Goal: Transaction & Acquisition: Subscribe to service/newsletter

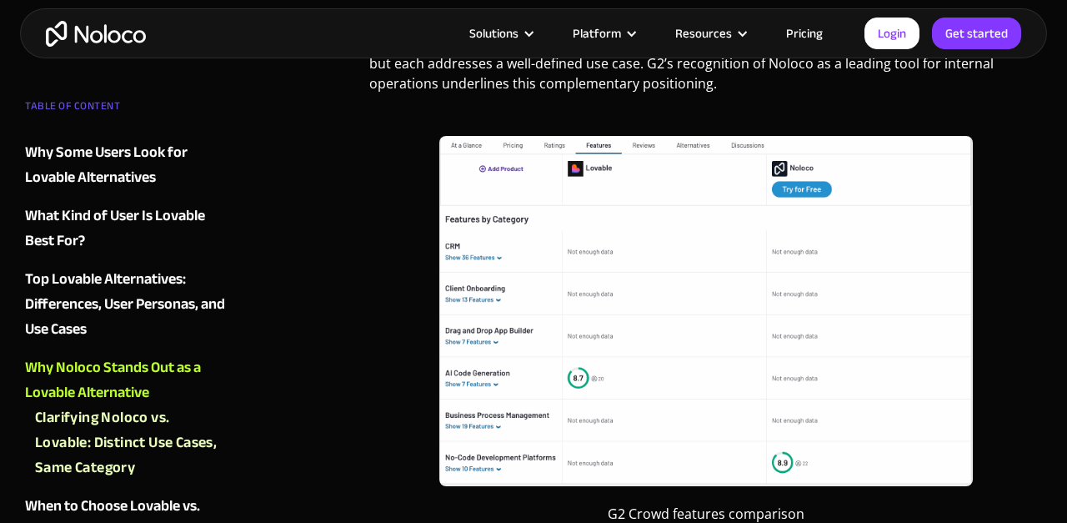
scroll to position [3874, 0]
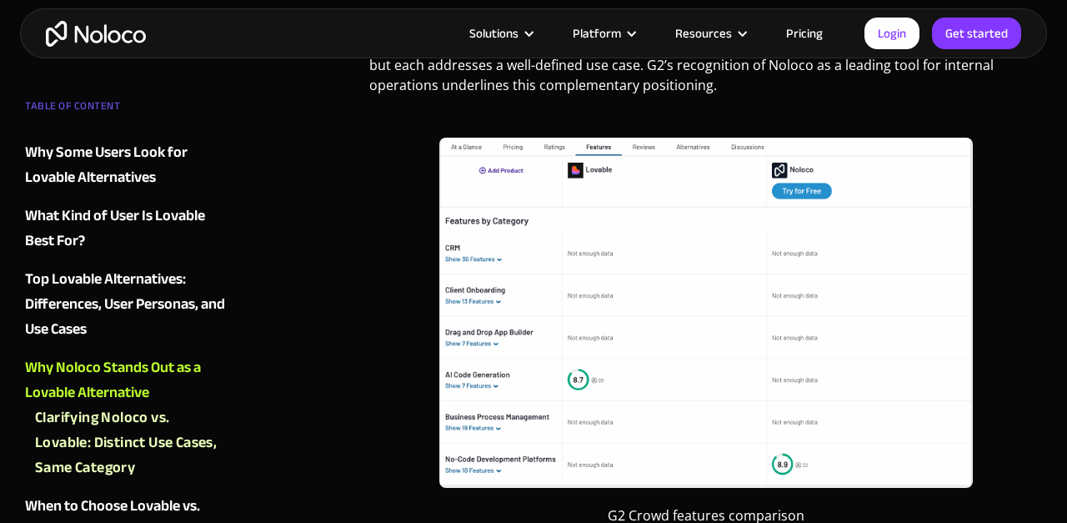
click at [118, 34] on img "home" at bounding box center [96, 34] width 100 height 26
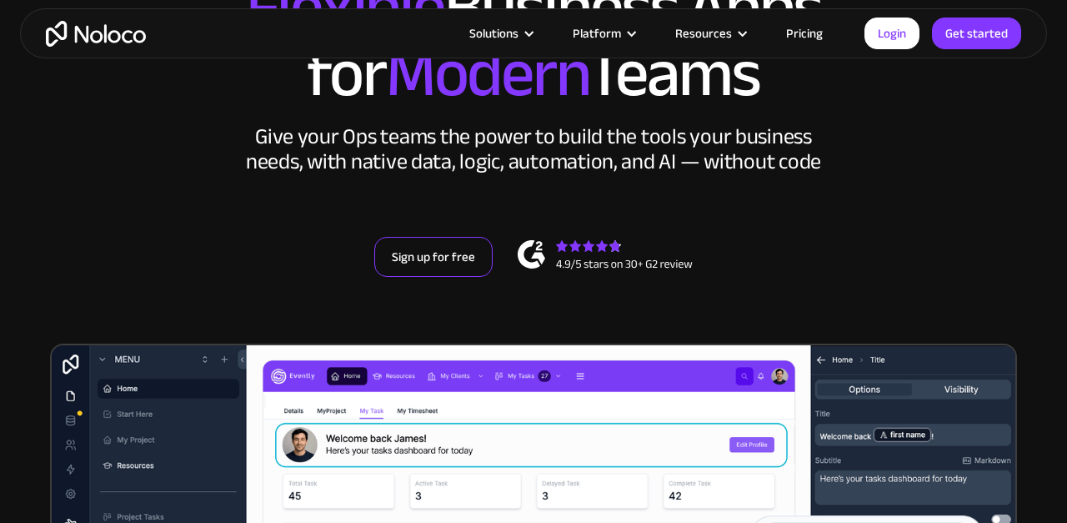
scroll to position [303, 0]
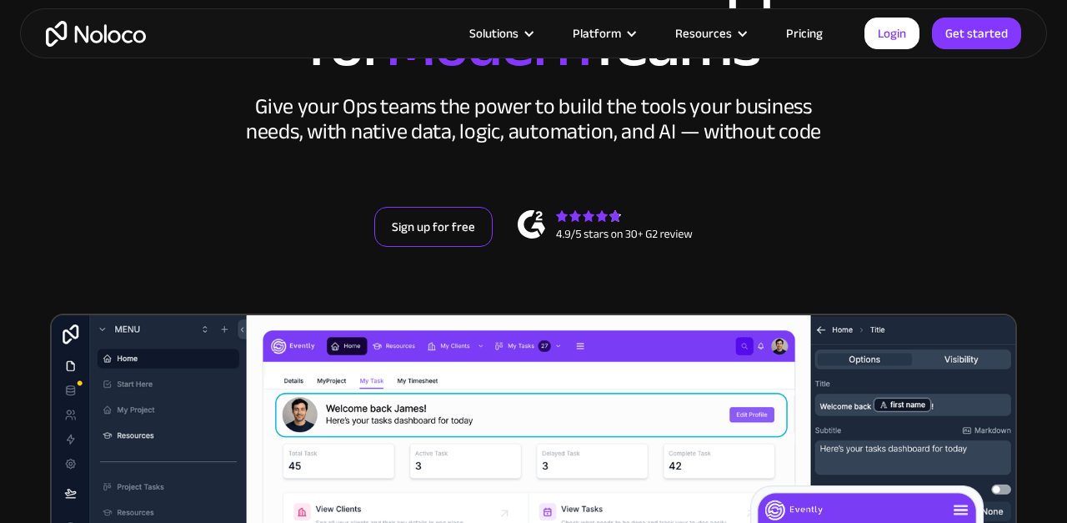
click at [433, 246] on link "Sign up for free" at bounding box center [433, 227] width 118 height 40
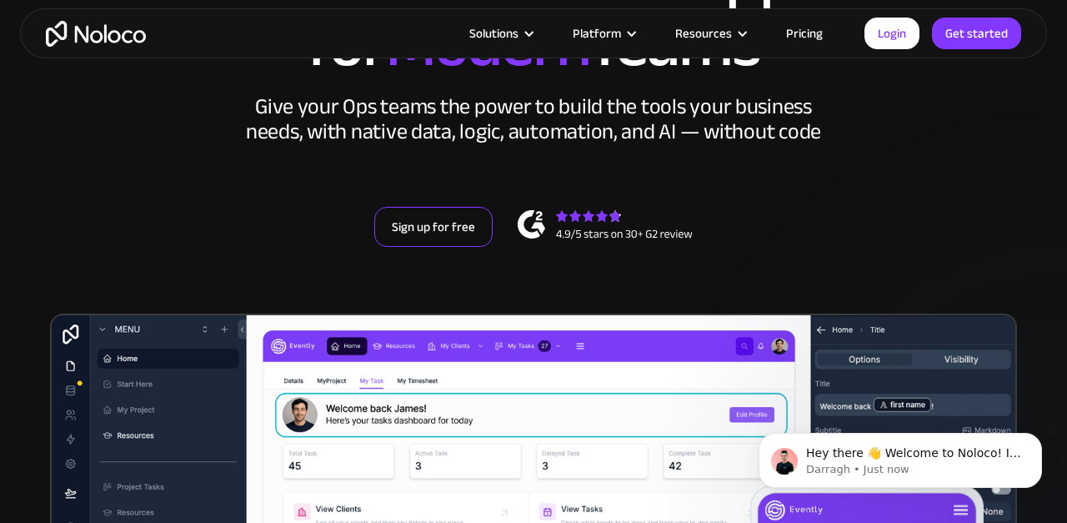
scroll to position [0, 0]
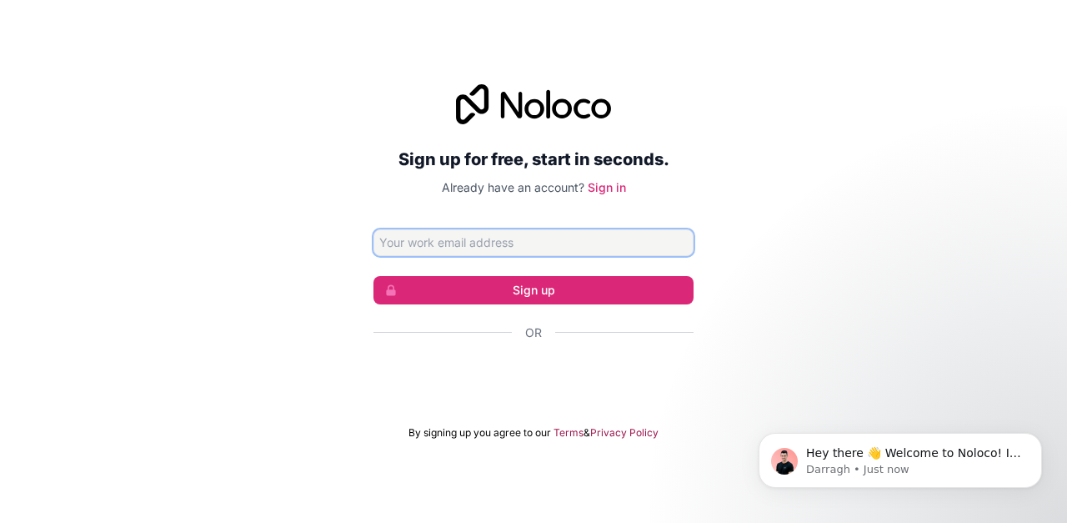
click at [578, 232] on input "Email address" at bounding box center [533, 242] width 320 height 27
type input "dananu986@gmail.com"
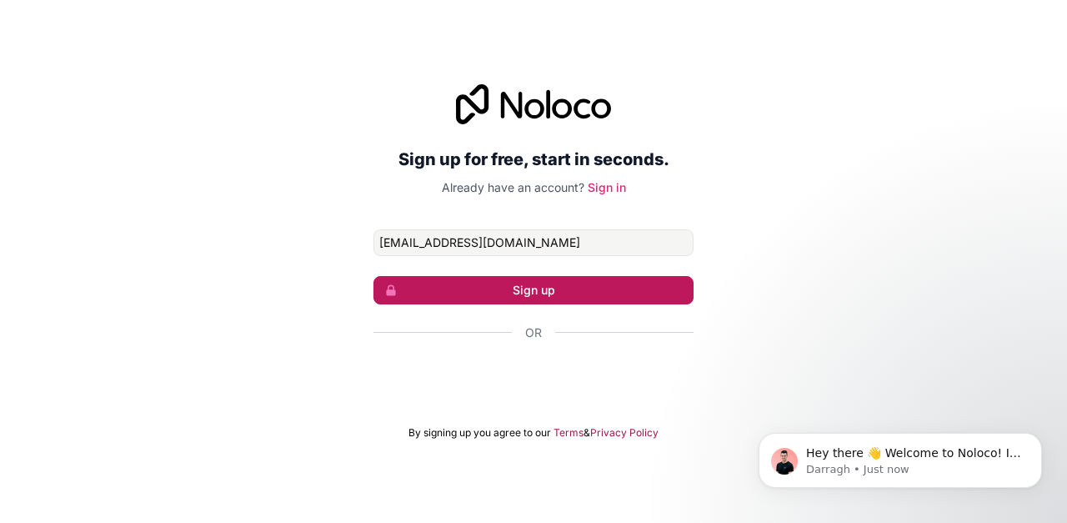
click at [578, 291] on button "Sign up" at bounding box center [533, 290] width 320 height 28
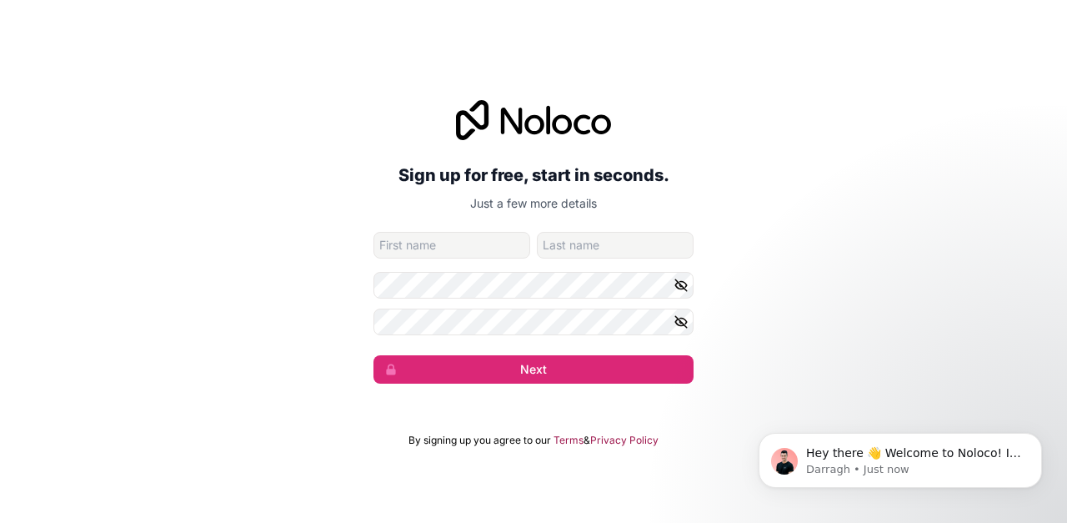
click at [483, 234] on input "given-name" at bounding box center [451, 245] width 157 height 27
type input "Danial"
type input "Nururimzhan"
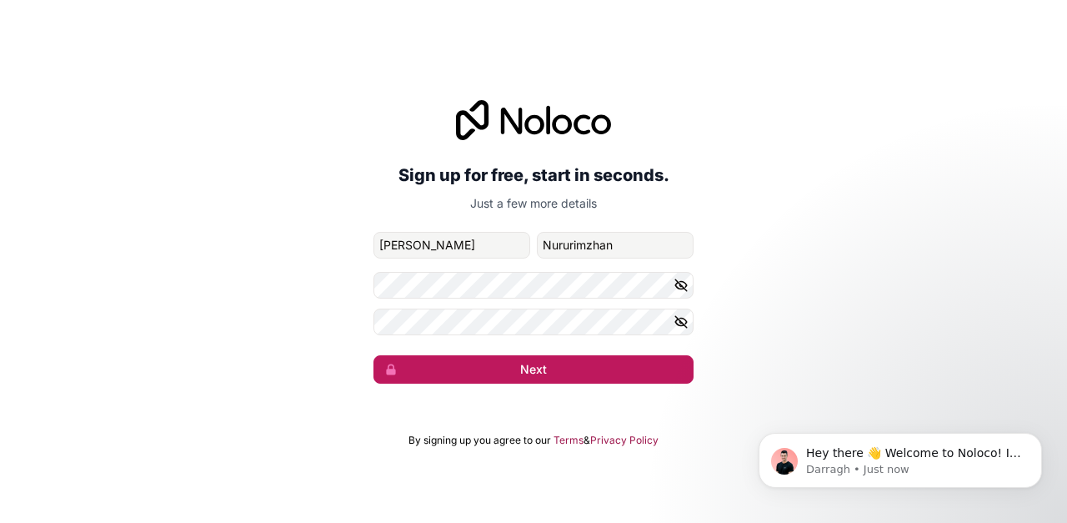
click at [525, 369] on button "Next" at bounding box center [533, 369] width 320 height 28
